Goal: Task Accomplishment & Management: Use online tool/utility

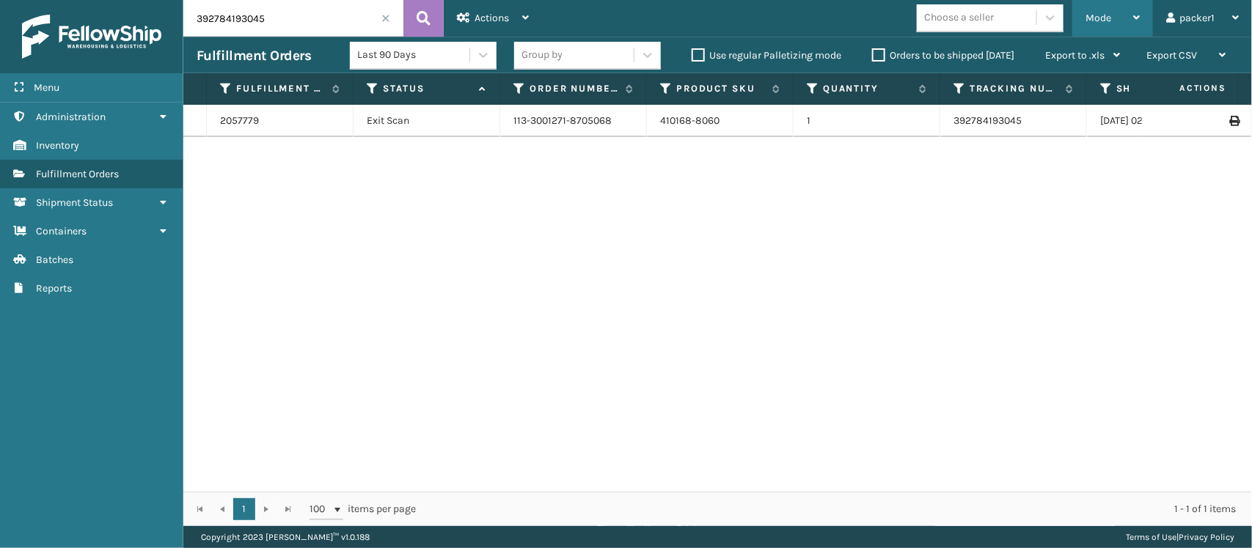
click at [1109, 15] on span "Mode" at bounding box center [1098, 18] width 26 height 12
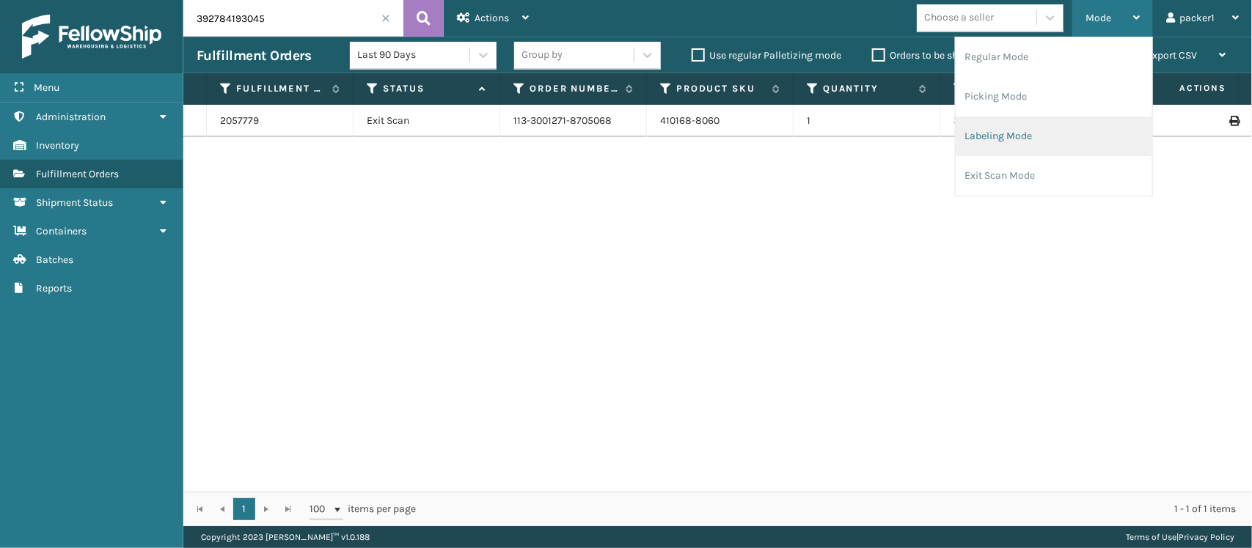
click at [980, 133] on li "Labeling Mode" at bounding box center [1053, 137] width 196 height 40
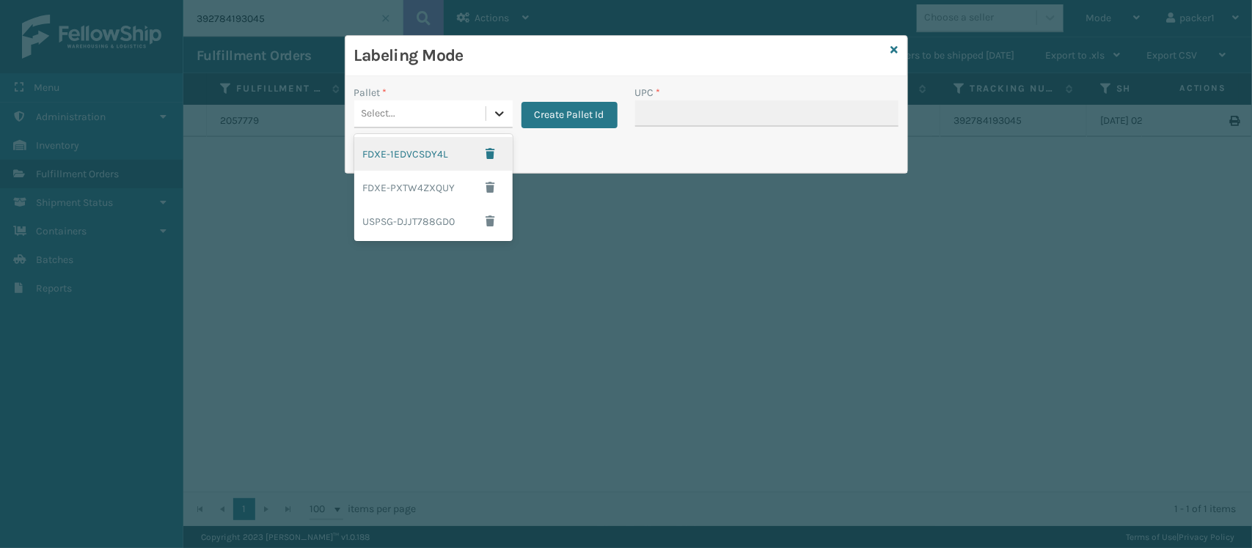
click at [493, 116] on icon at bounding box center [499, 113] width 15 height 15
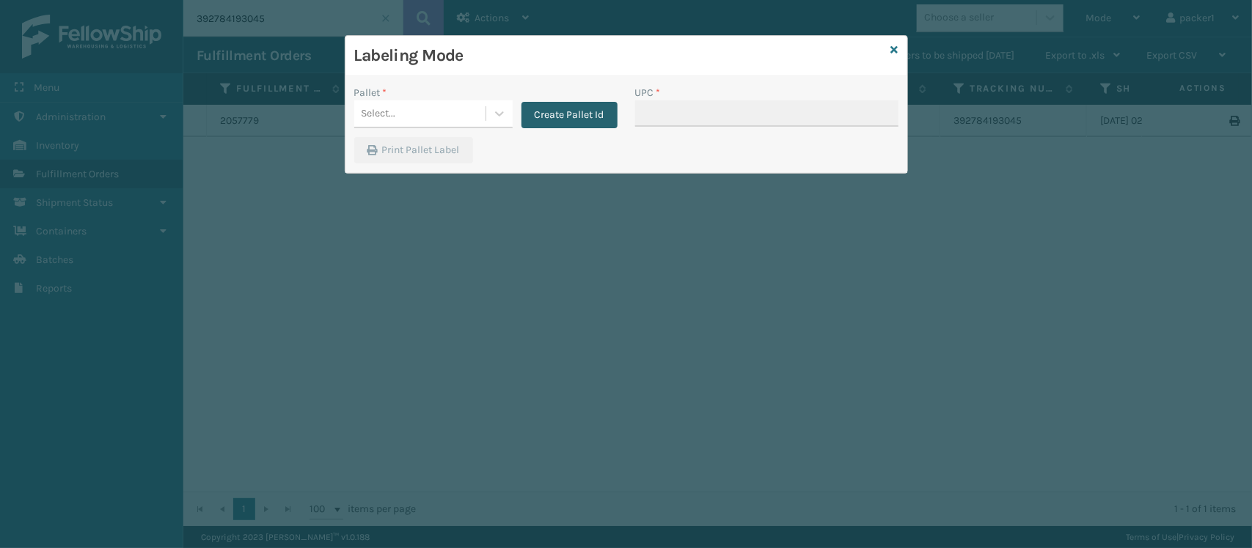
click at [570, 115] on button "Create Pallet Id" at bounding box center [569, 115] width 96 height 26
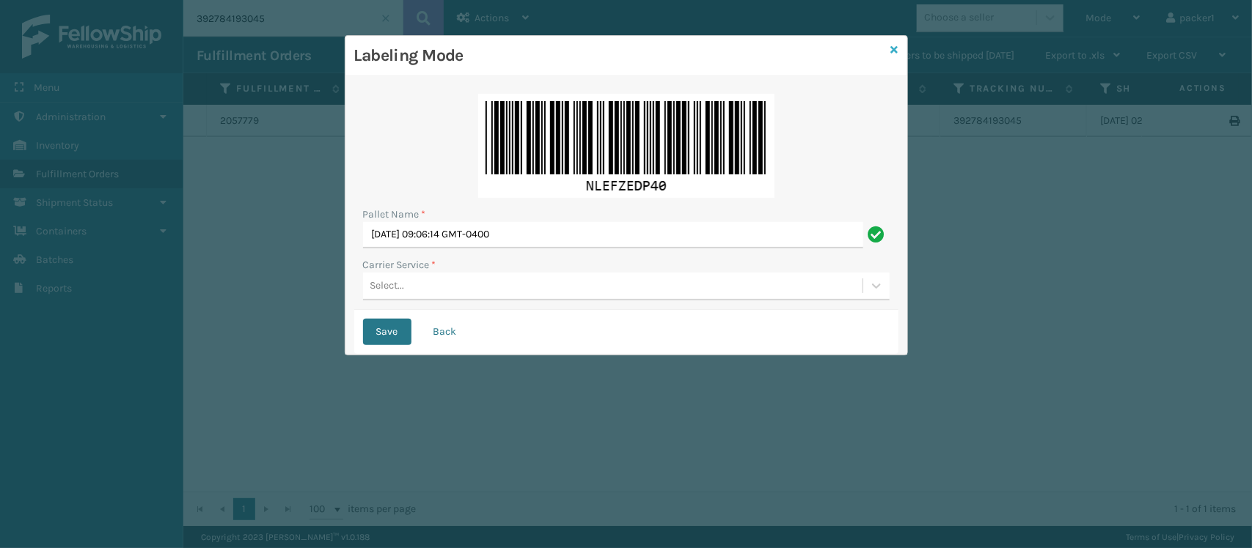
click at [892, 51] on icon at bounding box center [894, 50] width 7 height 10
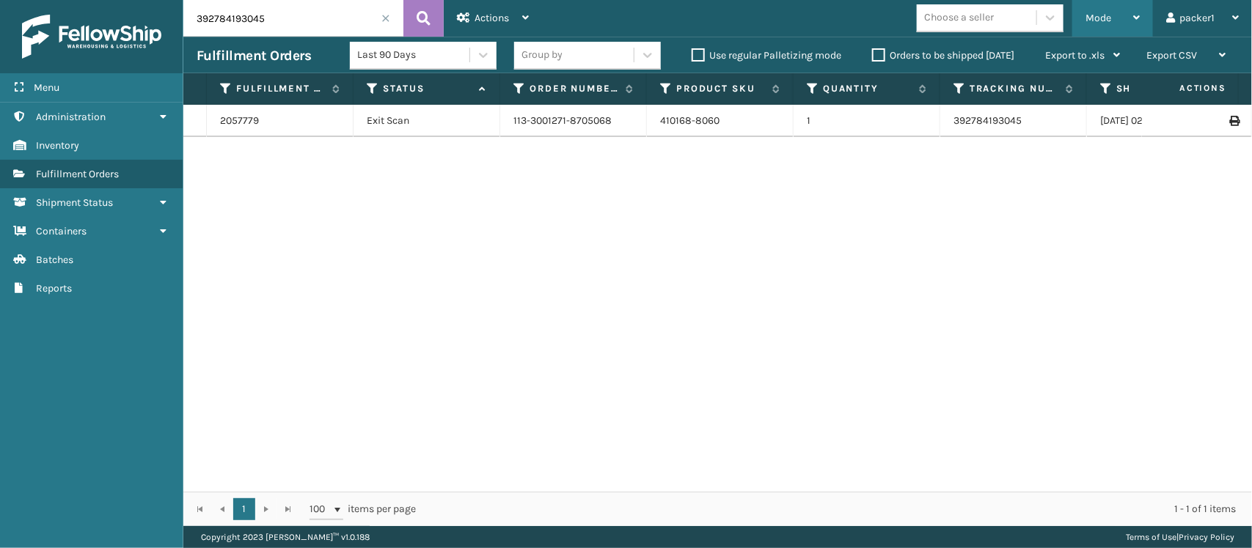
click at [1113, 13] on div "Mode" at bounding box center [1112, 18] width 54 height 37
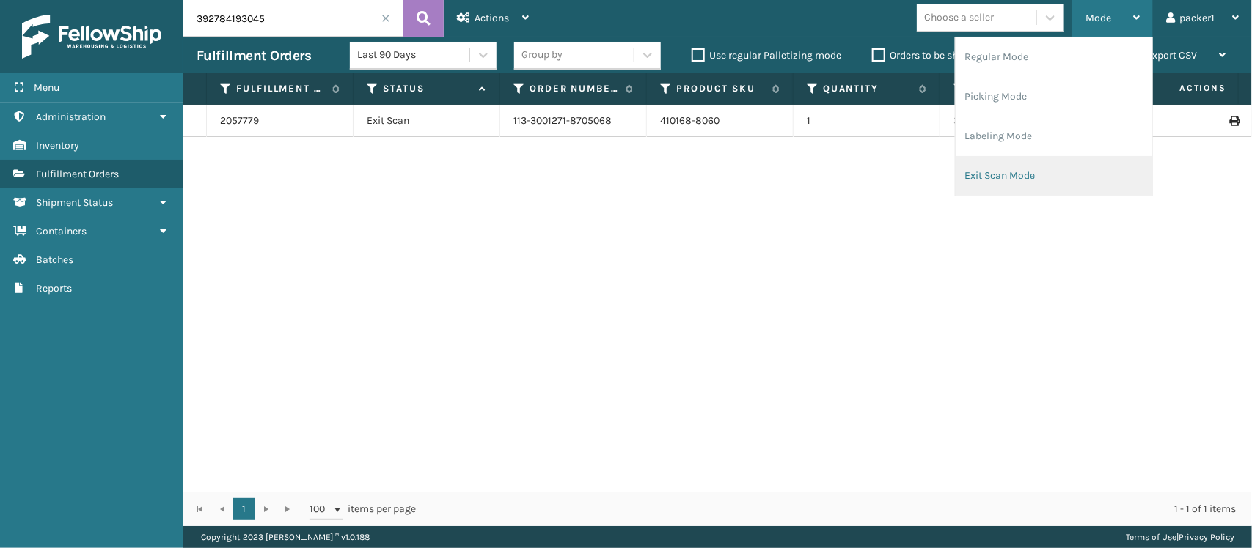
click at [1007, 181] on li "Exit Scan Mode" at bounding box center [1053, 176] width 196 height 40
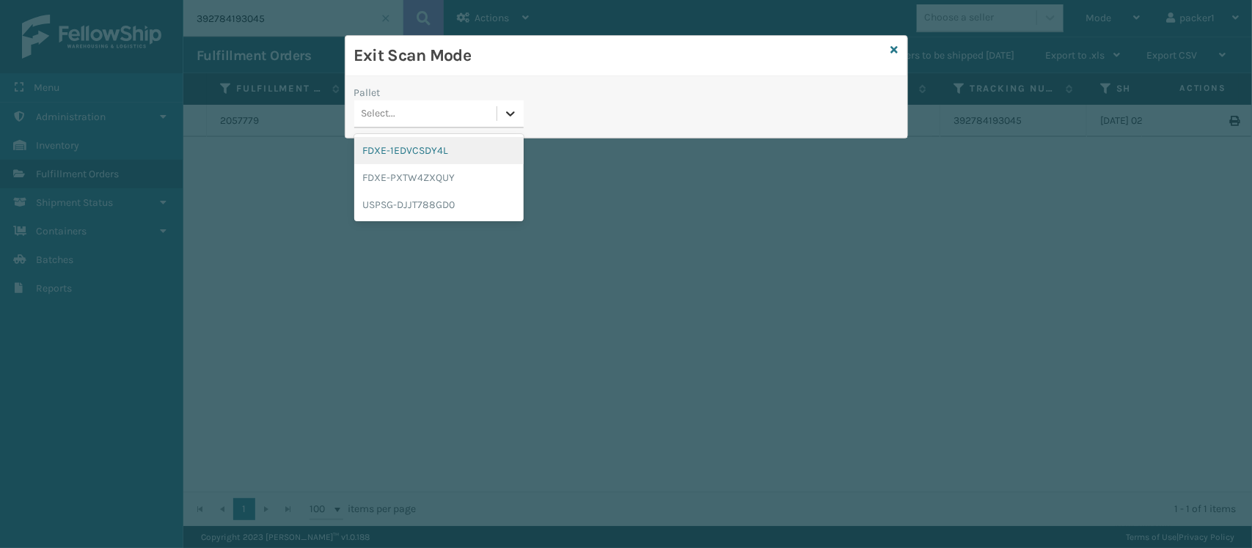
click at [518, 120] on div at bounding box center [510, 113] width 26 height 26
click at [436, 158] on div "FDXE-1EDVCSDY4L" at bounding box center [438, 150] width 169 height 27
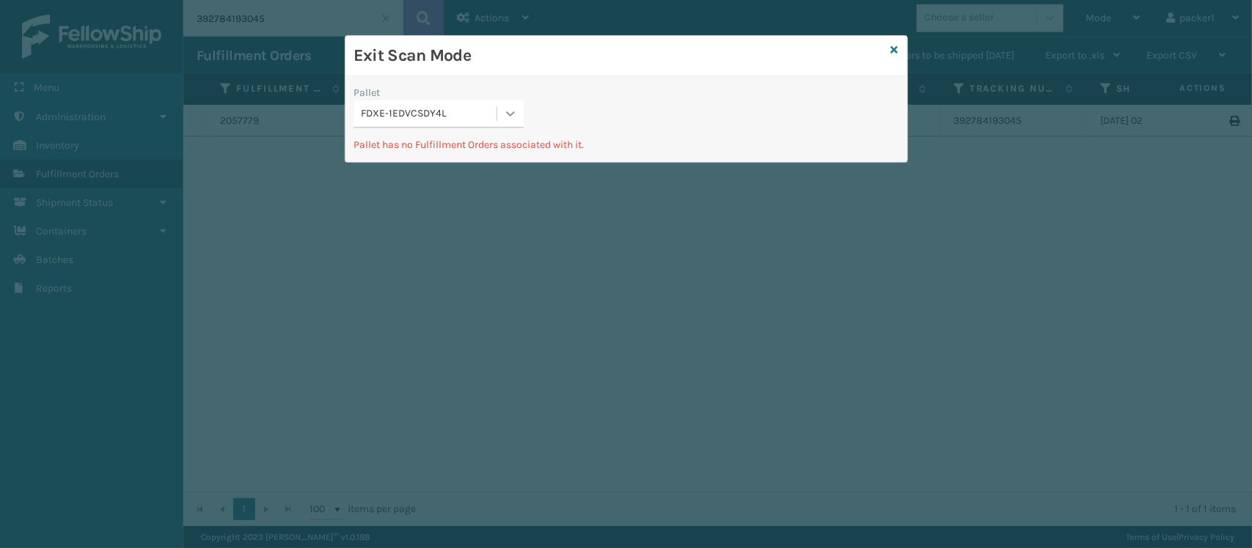
click at [504, 114] on icon at bounding box center [510, 113] width 15 height 15
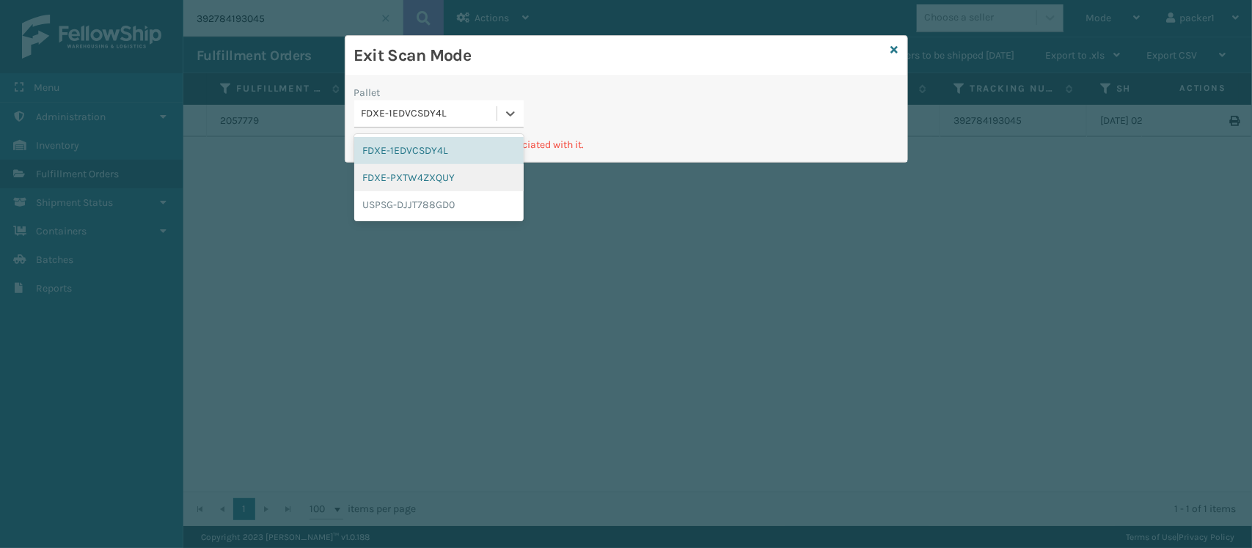
click at [437, 173] on div "FDXE-PXTW4ZXQUY" at bounding box center [438, 177] width 169 height 27
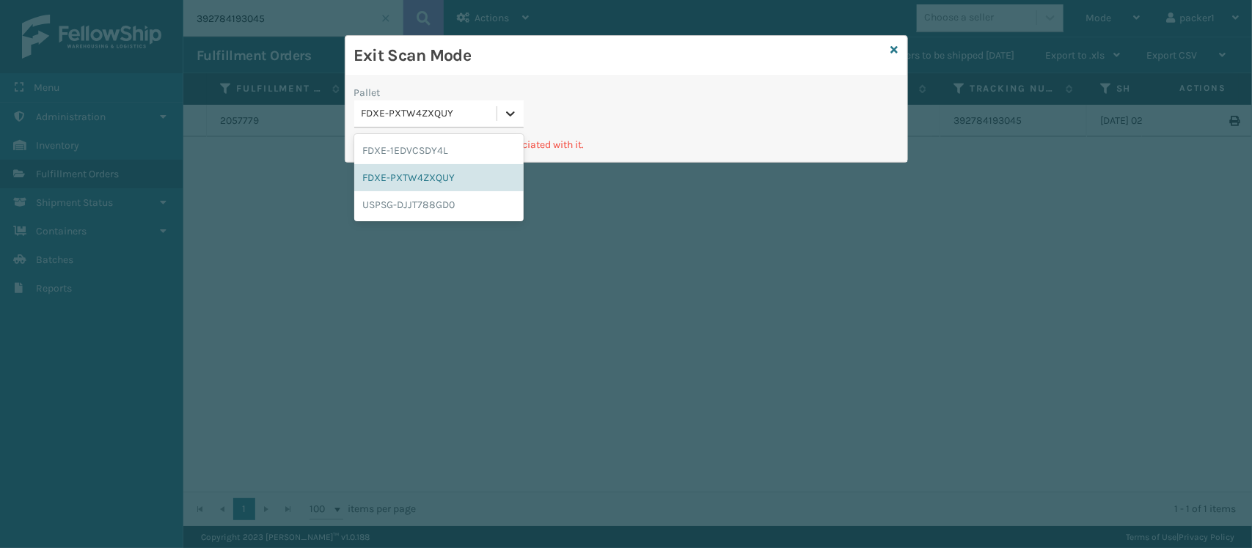
click at [510, 121] on icon at bounding box center [510, 113] width 15 height 15
click at [441, 196] on div "USPSG-DJJT788GD0" at bounding box center [438, 204] width 169 height 27
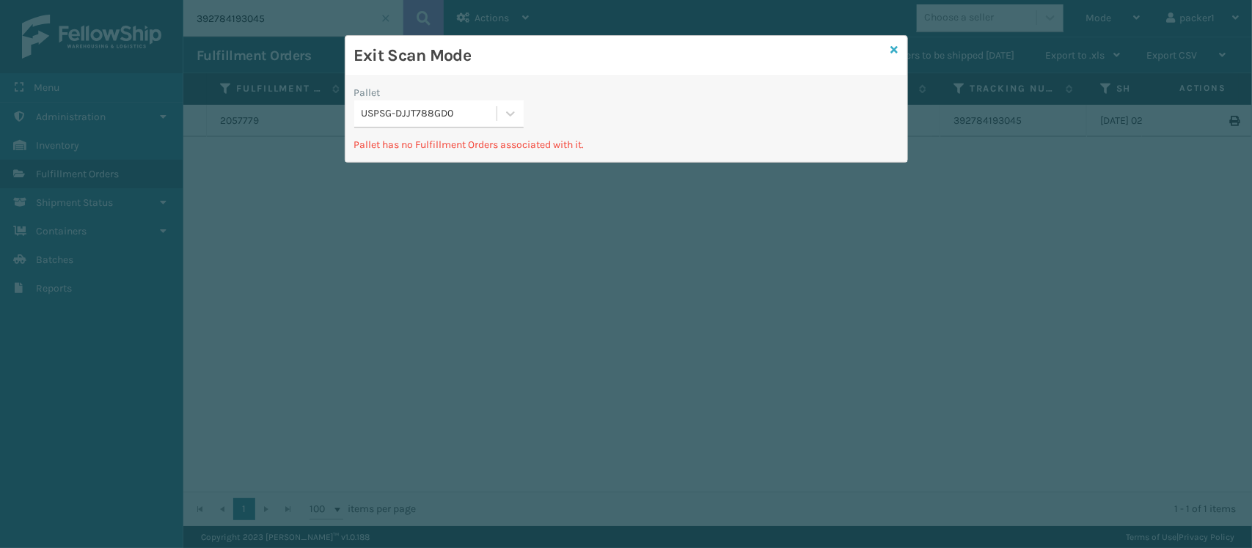
click at [892, 51] on icon at bounding box center [894, 50] width 7 height 10
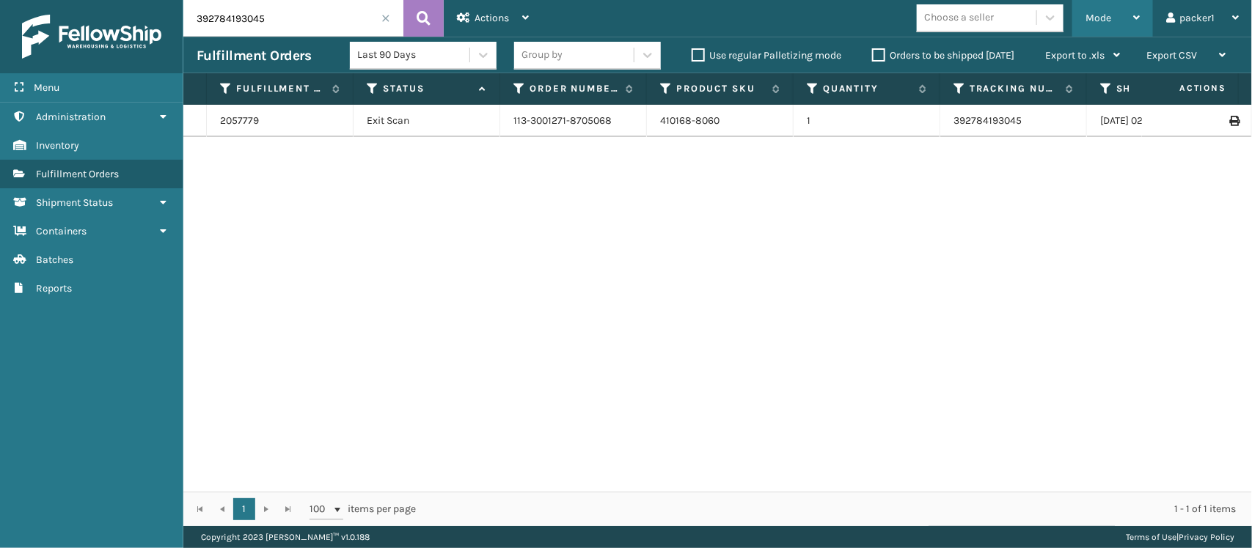
click at [1104, 12] on span "Mode" at bounding box center [1098, 18] width 26 height 12
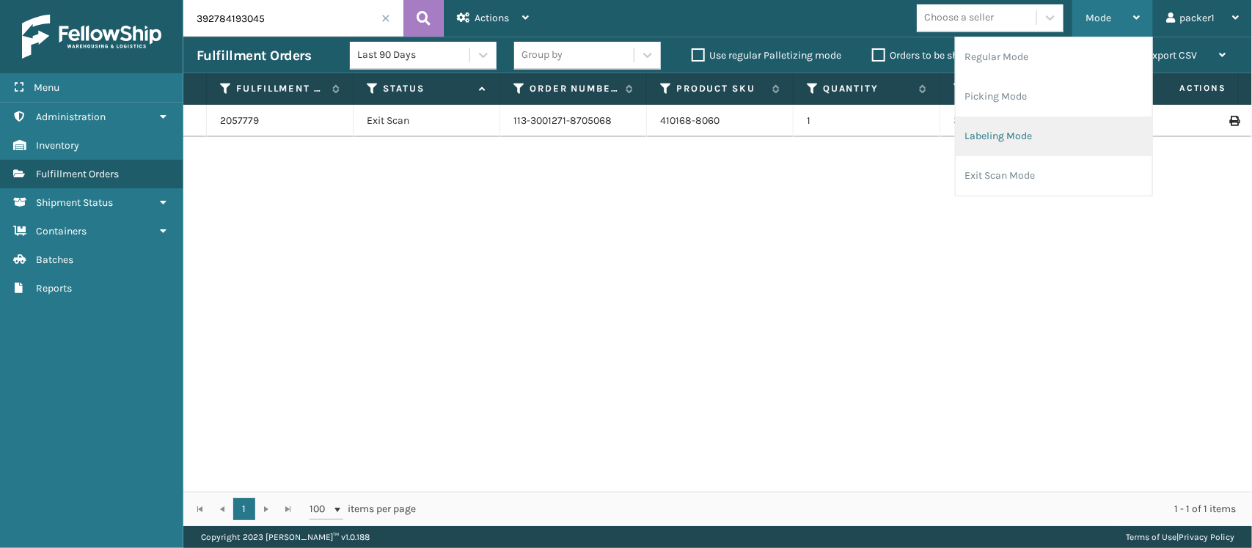
click at [1010, 128] on li "Labeling Mode" at bounding box center [1053, 137] width 196 height 40
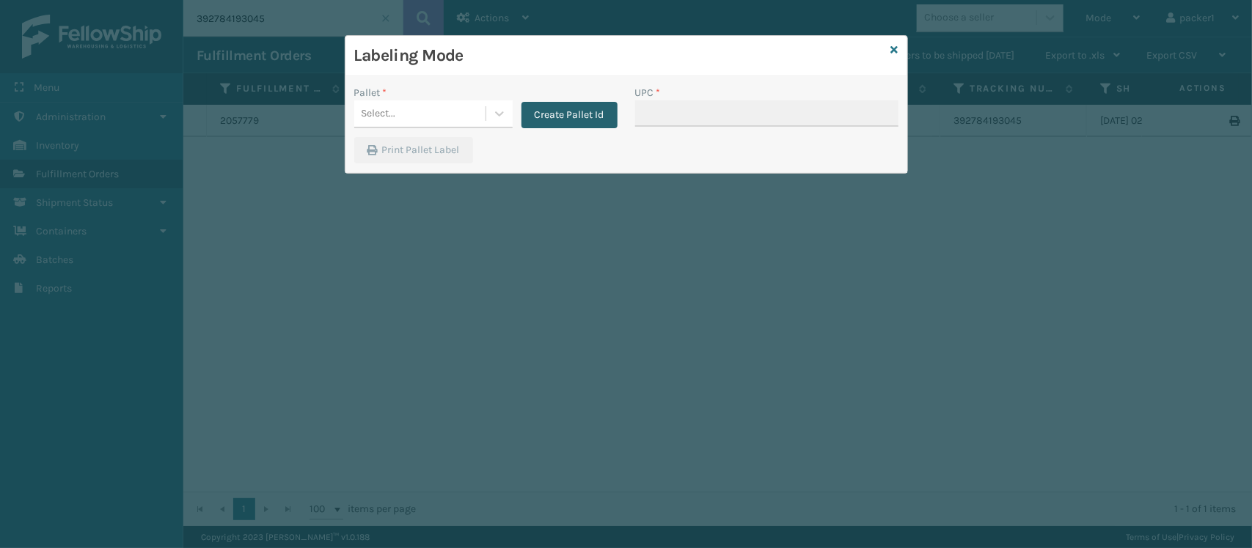
click at [574, 110] on button "Create Pallet Id" at bounding box center [569, 115] width 96 height 26
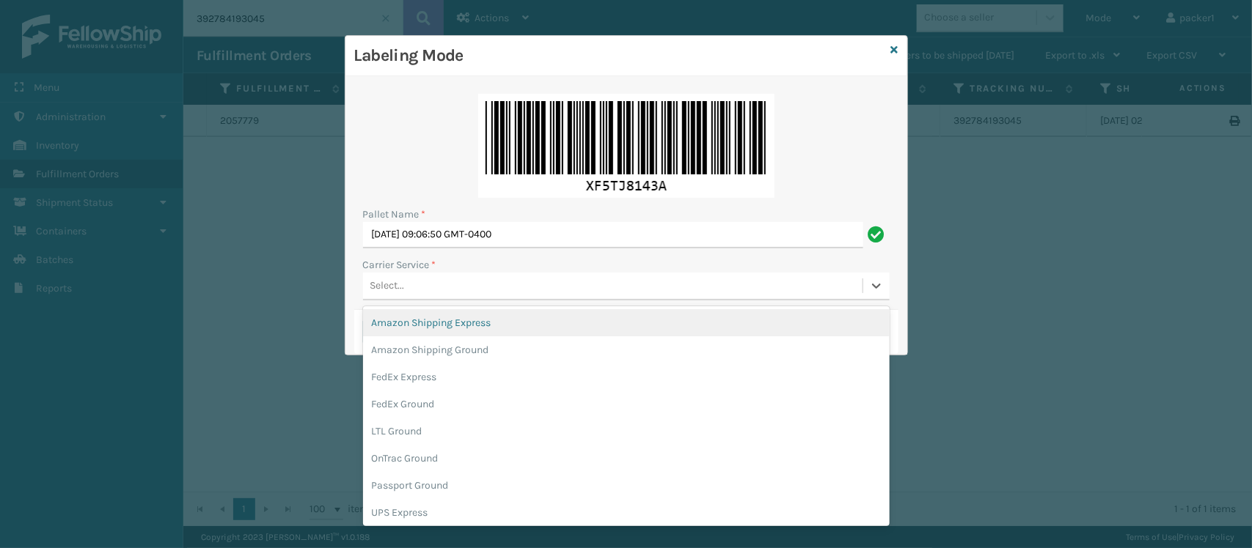
click at [492, 284] on div "Select..." at bounding box center [612, 286] width 499 height 24
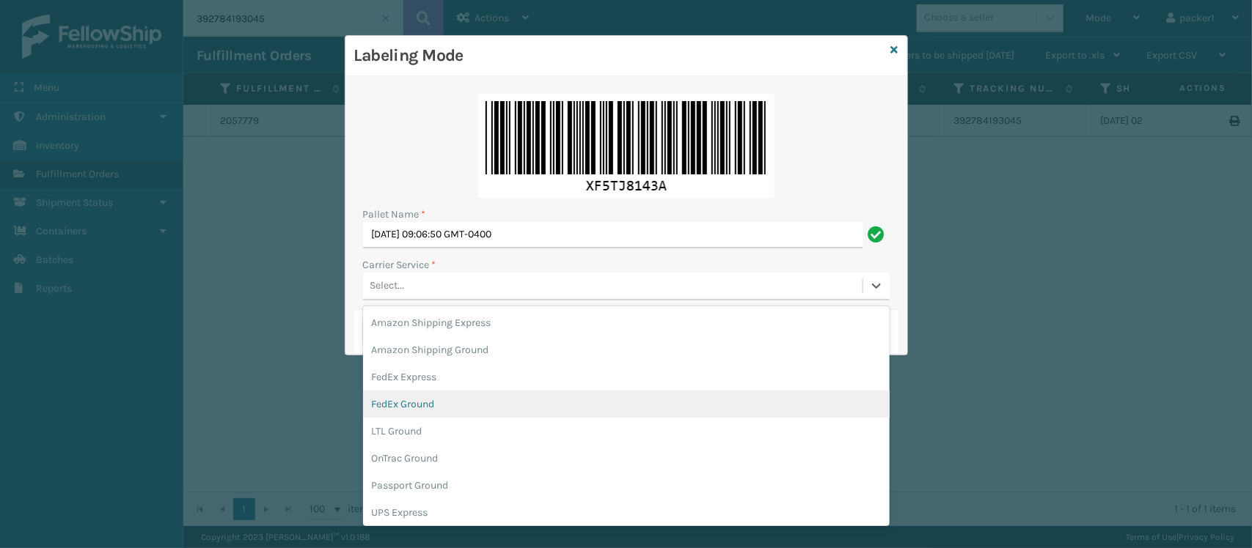
click at [415, 400] on div "FedEx Ground" at bounding box center [626, 404] width 526 height 27
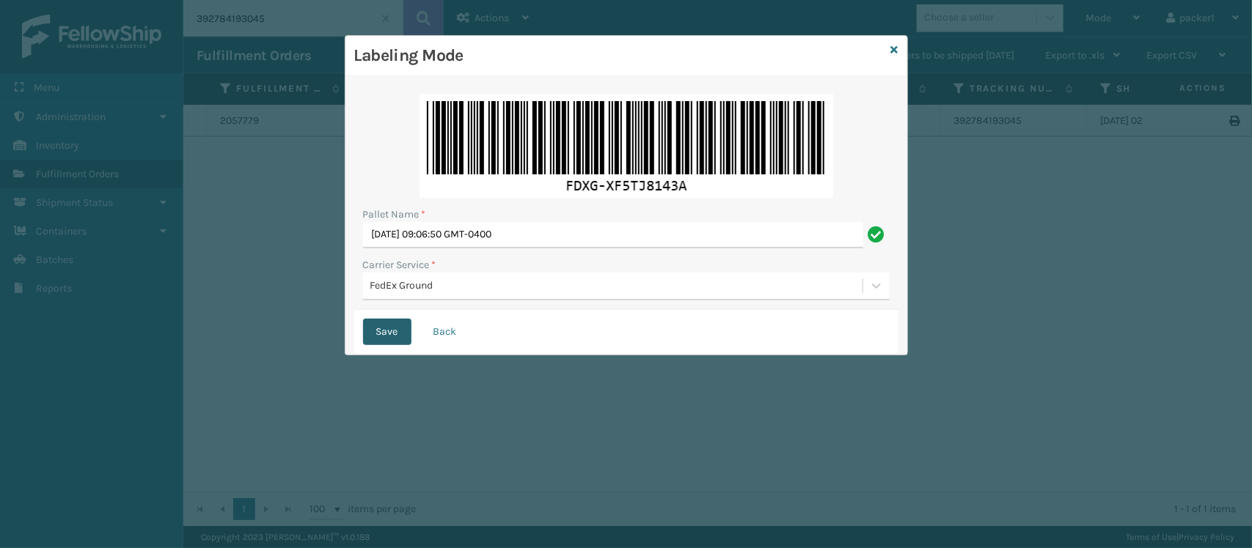
click at [391, 331] on button "Save" at bounding box center [387, 332] width 48 height 26
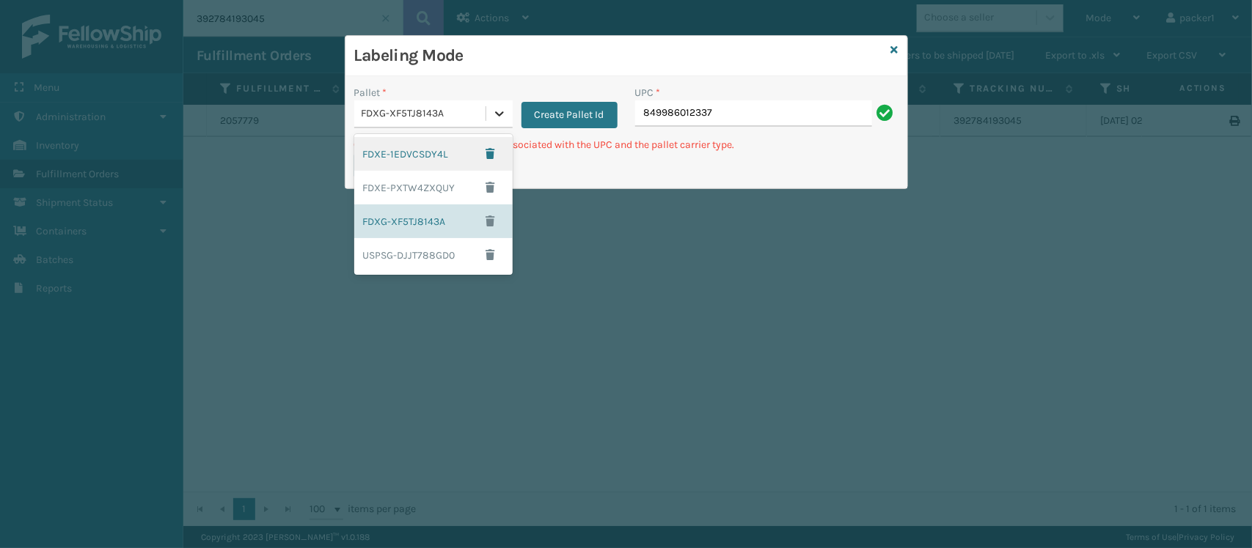
click at [501, 119] on icon at bounding box center [499, 113] width 15 height 15
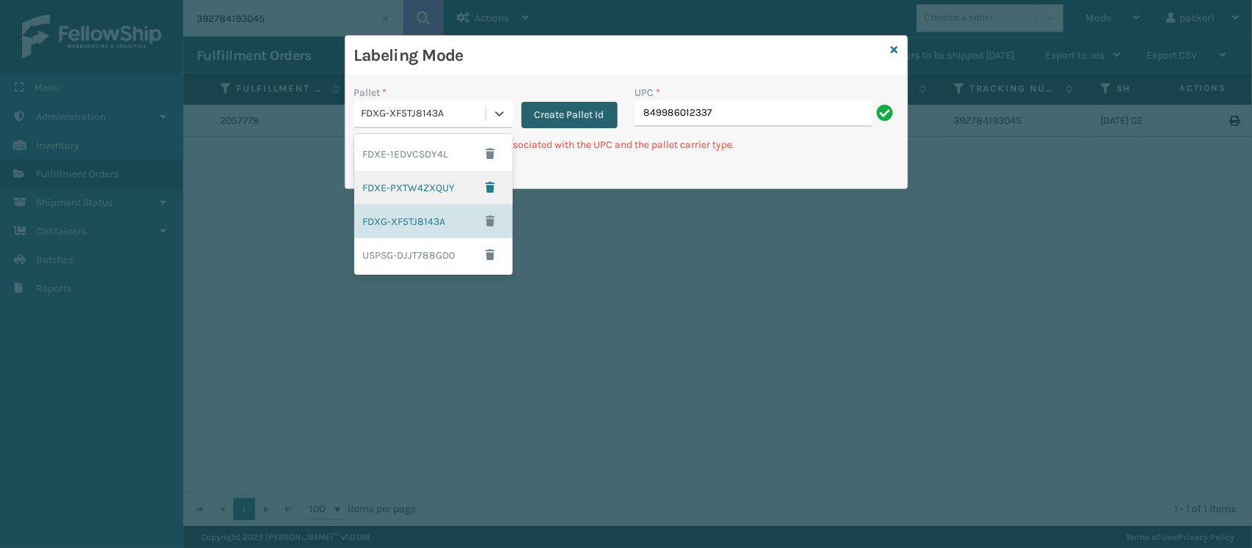
click at [584, 114] on button "Create Pallet Id" at bounding box center [569, 115] width 96 height 26
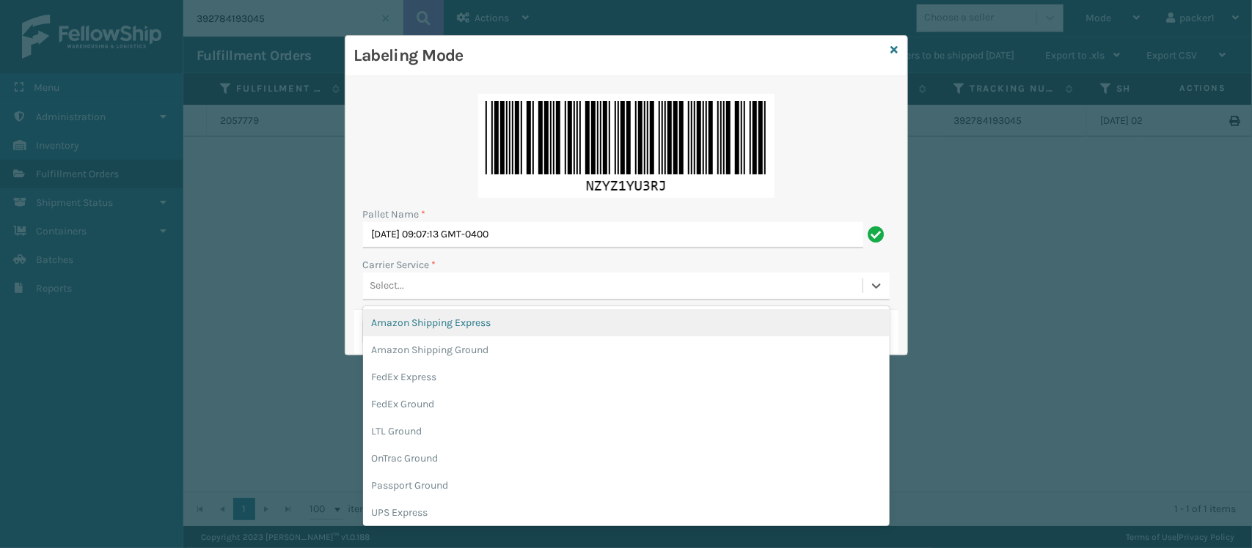
click at [459, 276] on div "Select..." at bounding box center [612, 286] width 499 height 24
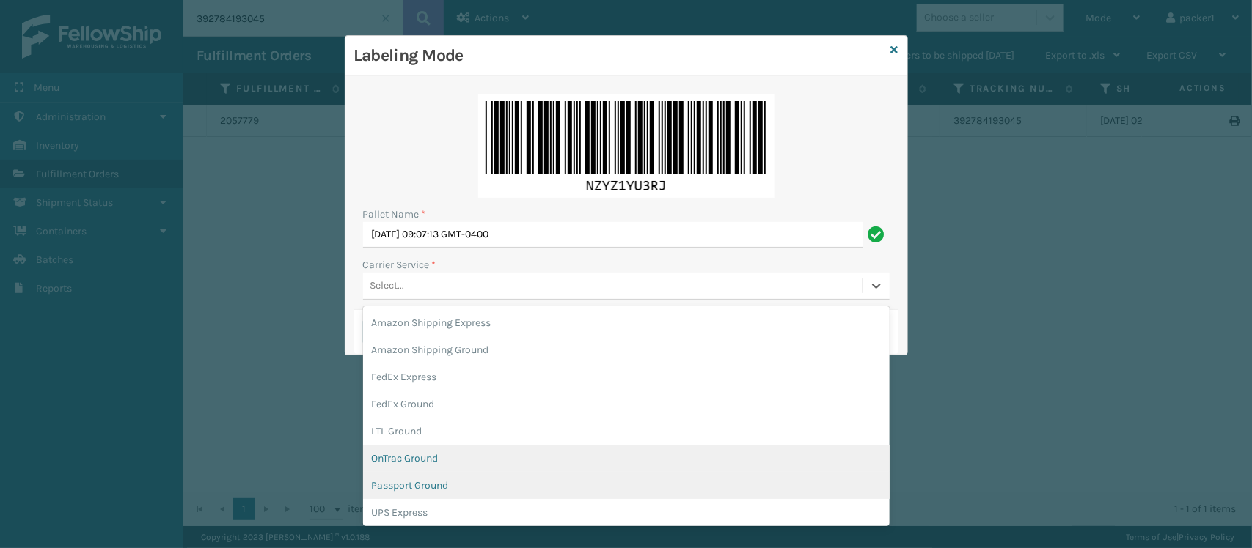
scroll to position [9, 0]
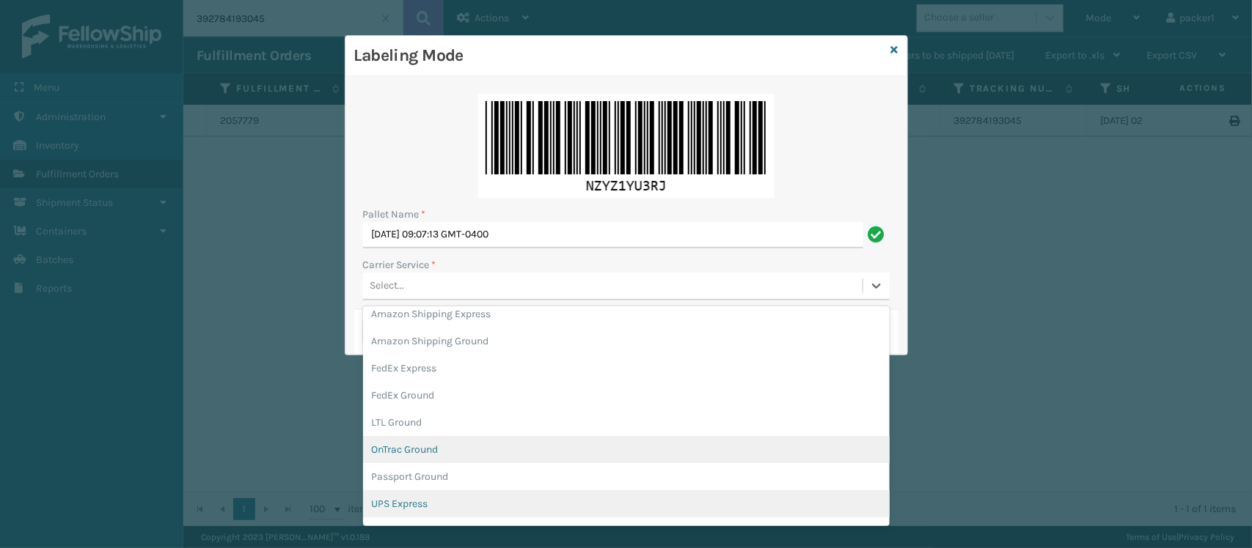
click at [427, 455] on div "OnTrac Ground" at bounding box center [626, 449] width 526 height 27
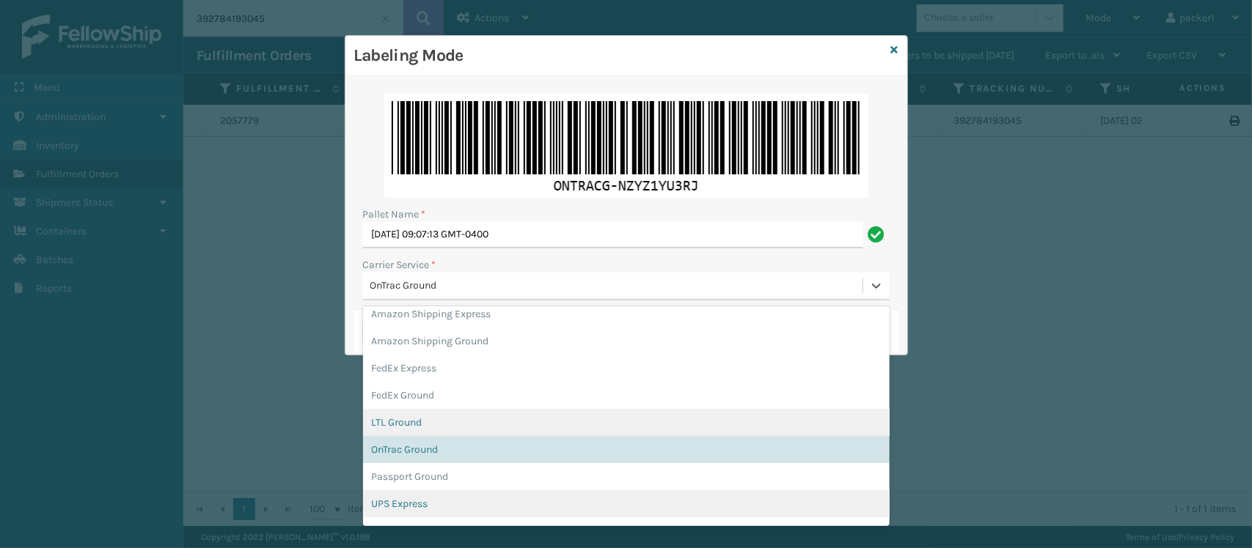
scroll to position [35, 0]
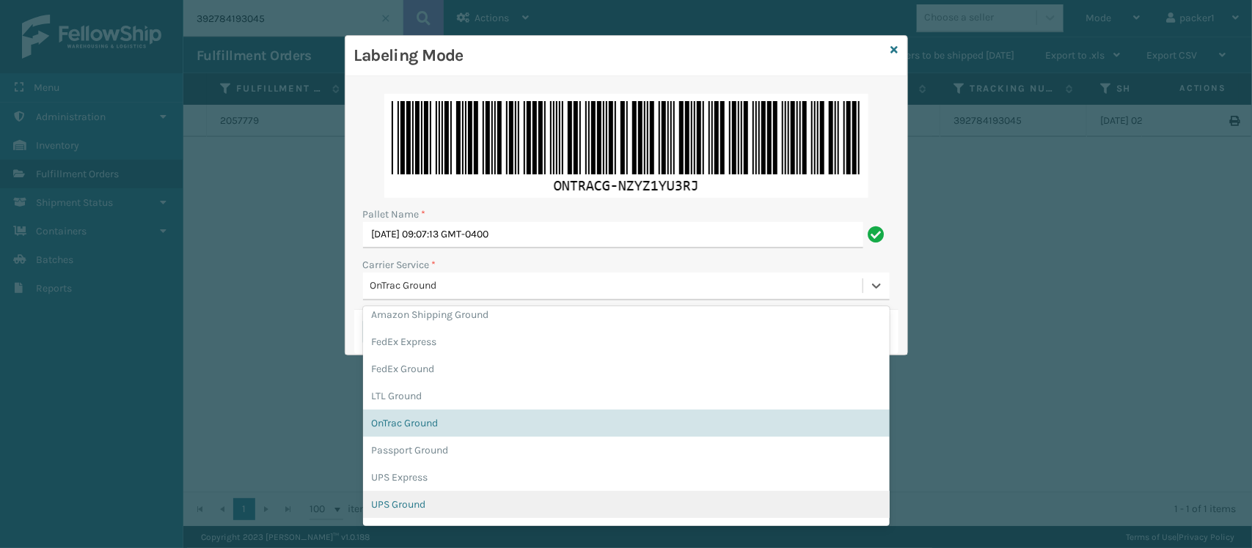
click at [547, 499] on div "UPS Ground" at bounding box center [626, 504] width 526 height 27
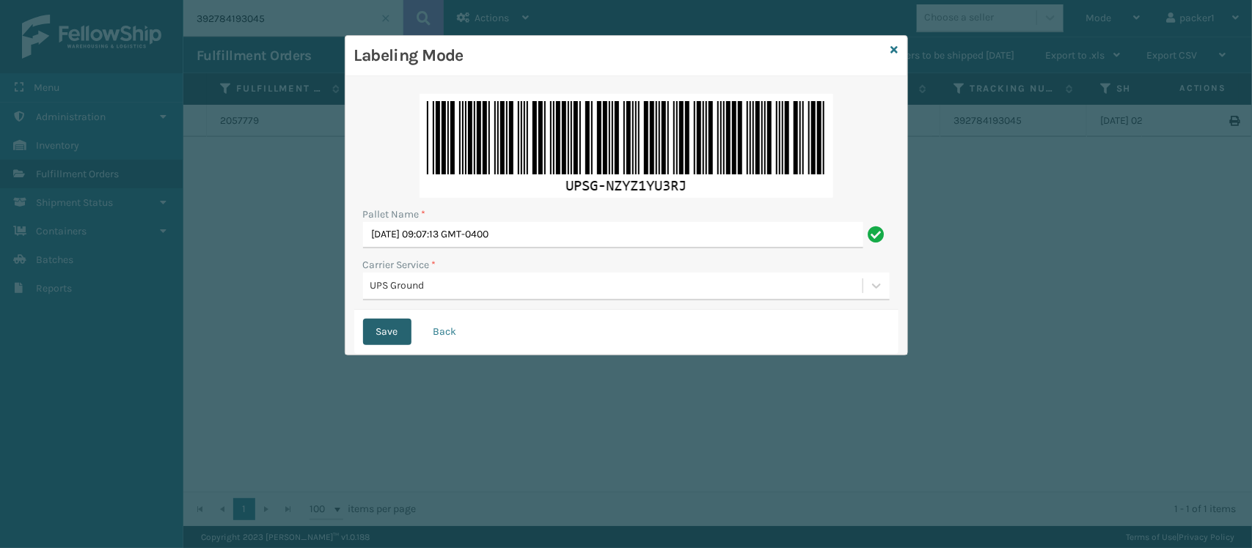
click at [385, 327] on button "Save" at bounding box center [387, 332] width 48 height 26
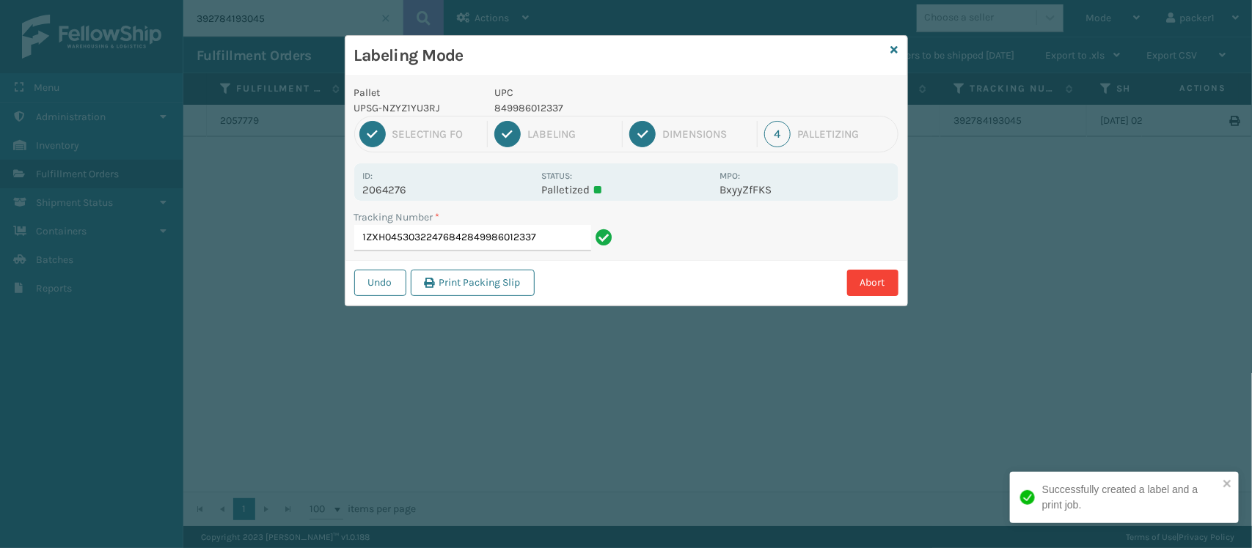
type input "1ZXH04530322476842849986012337"
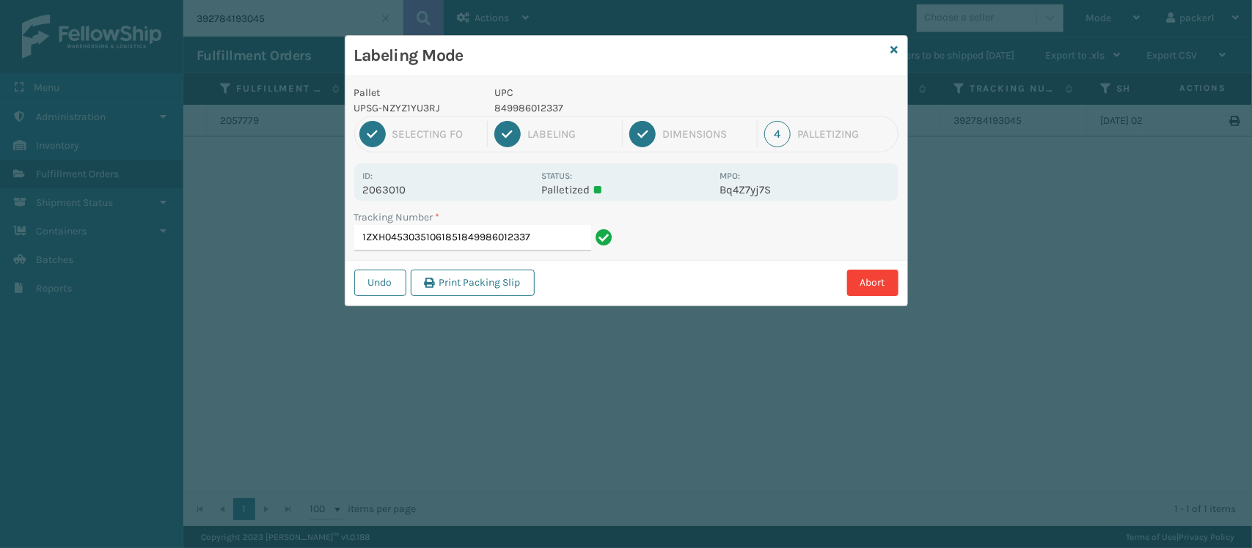
type input "1ZXH04530351061851849986012337"
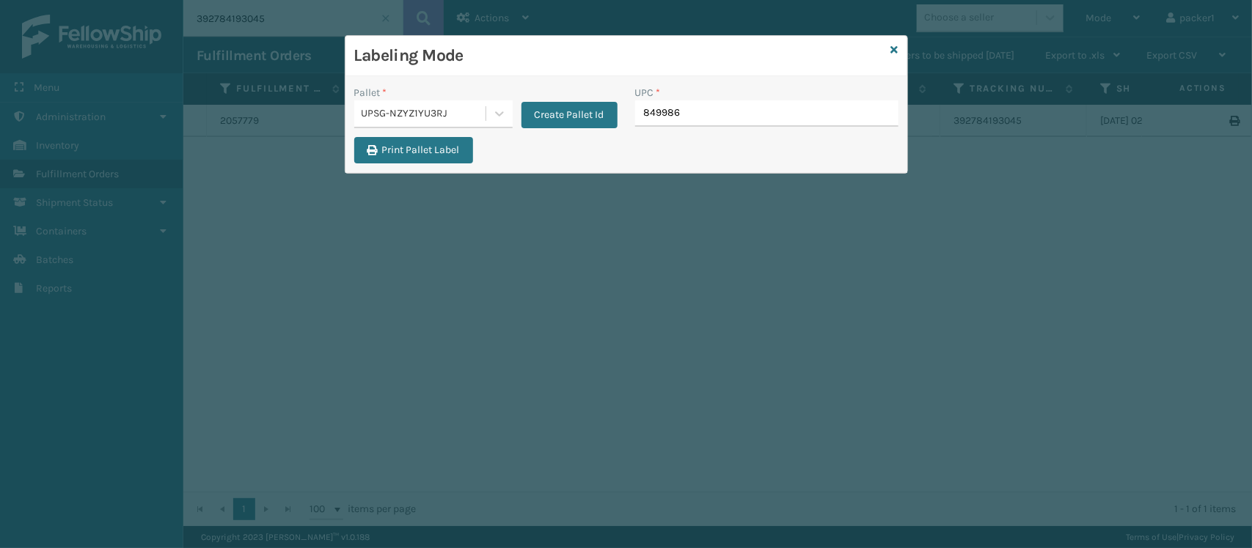
type input "8499860"
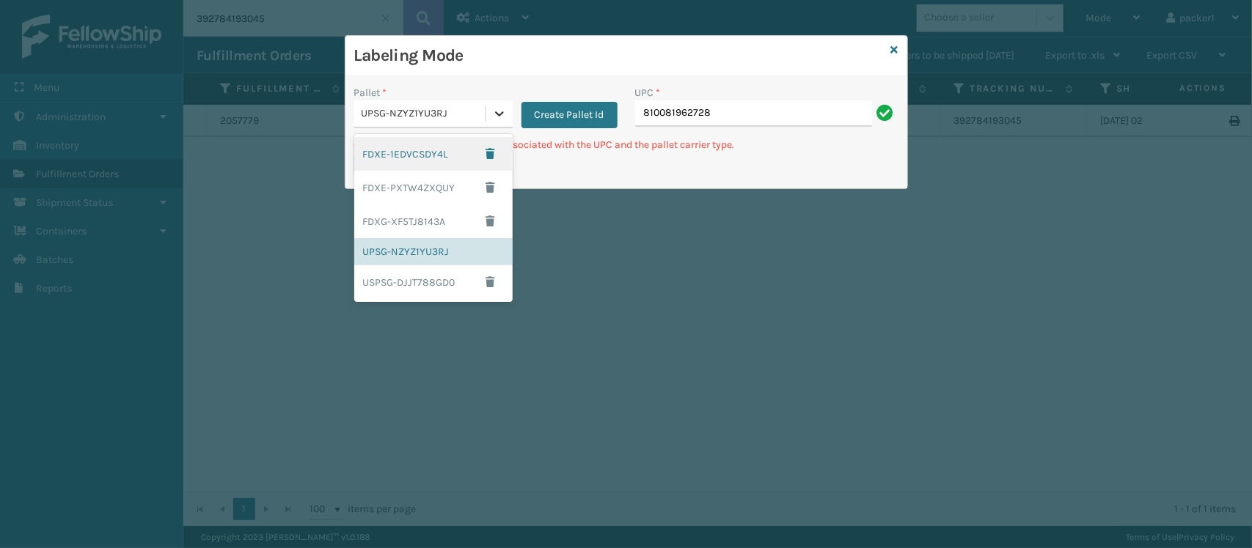
click at [499, 111] on icon at bounding box center [499, 113] width 15 height 15
click at [430, 218] on div "FDXG-XF5TJ8143A" at bounding box center [433, 222] width 158 height 34
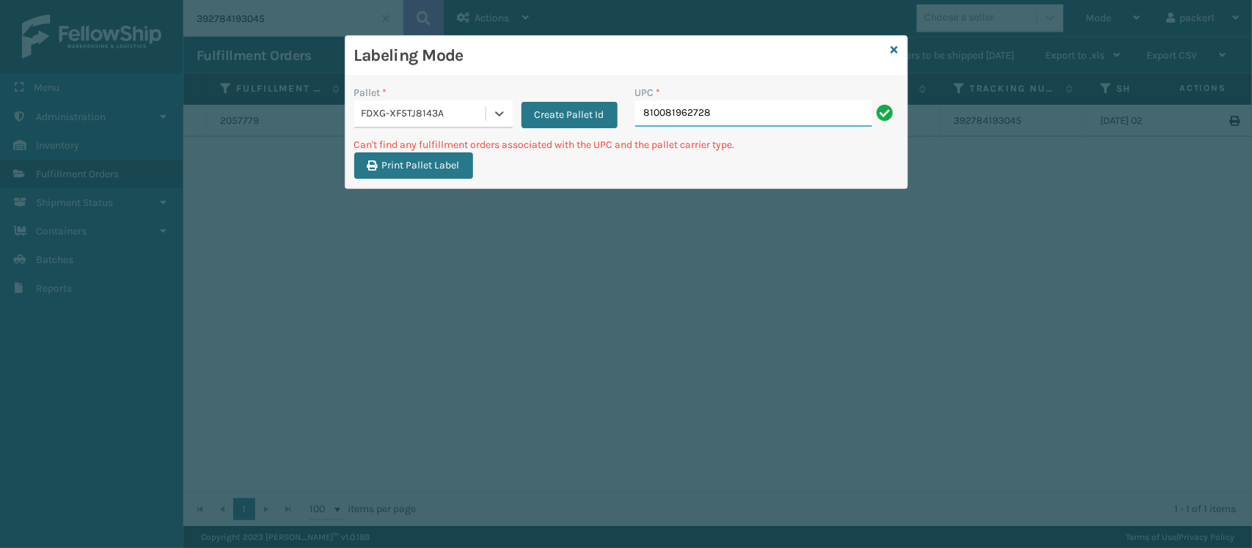
click at [763, 116] on input "810081962728" at bounding box center [753, 113] width 237 height 26
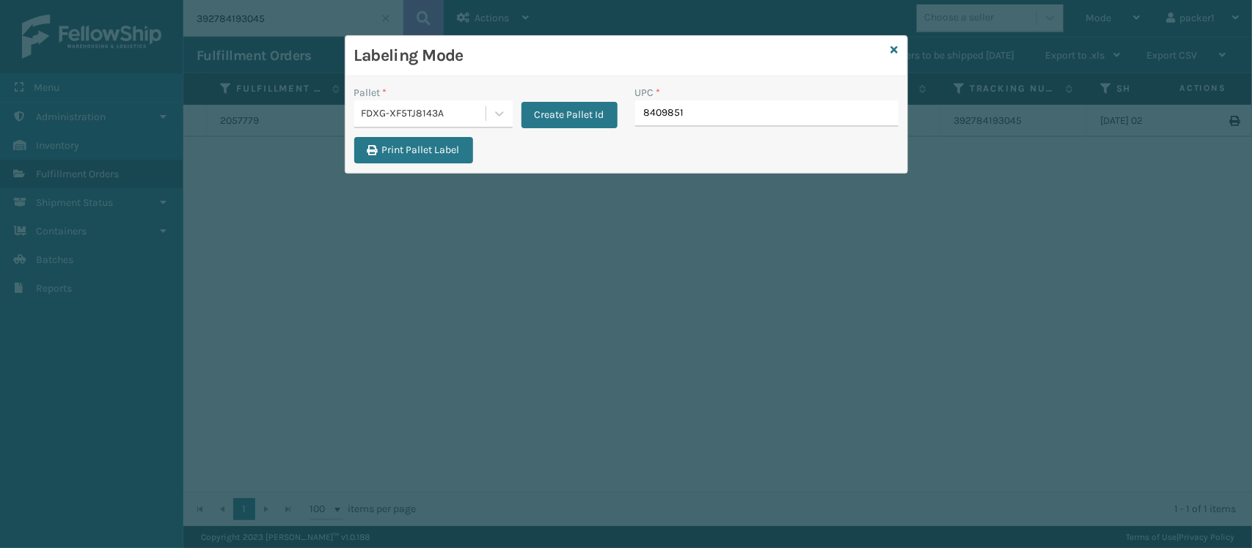
type input "84098512"
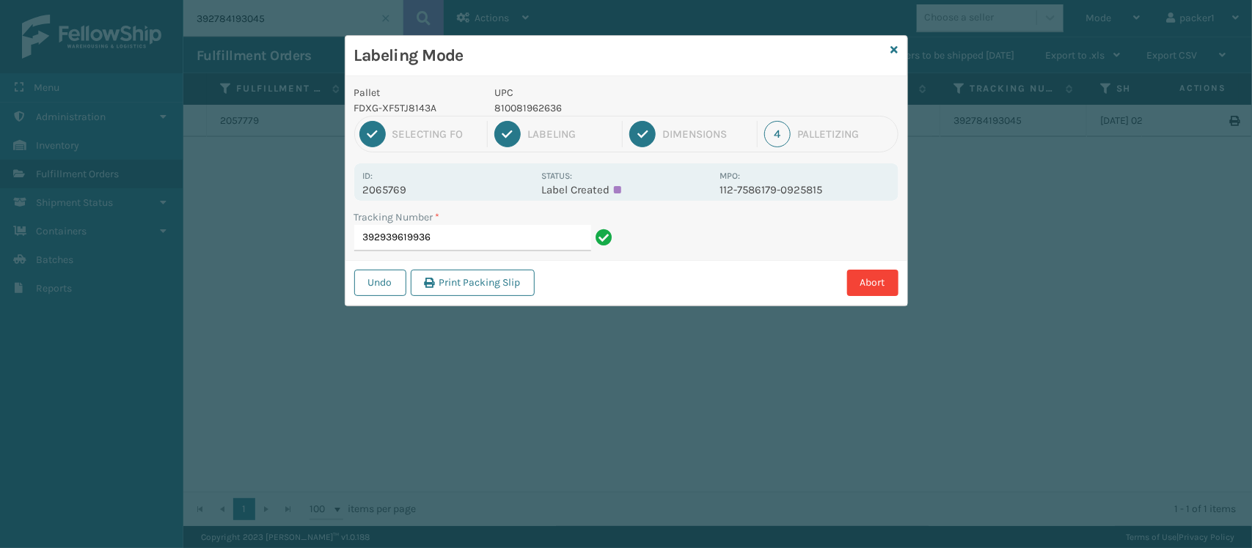
type input "392939619936"
